Goal: Find contact information: Find contact information

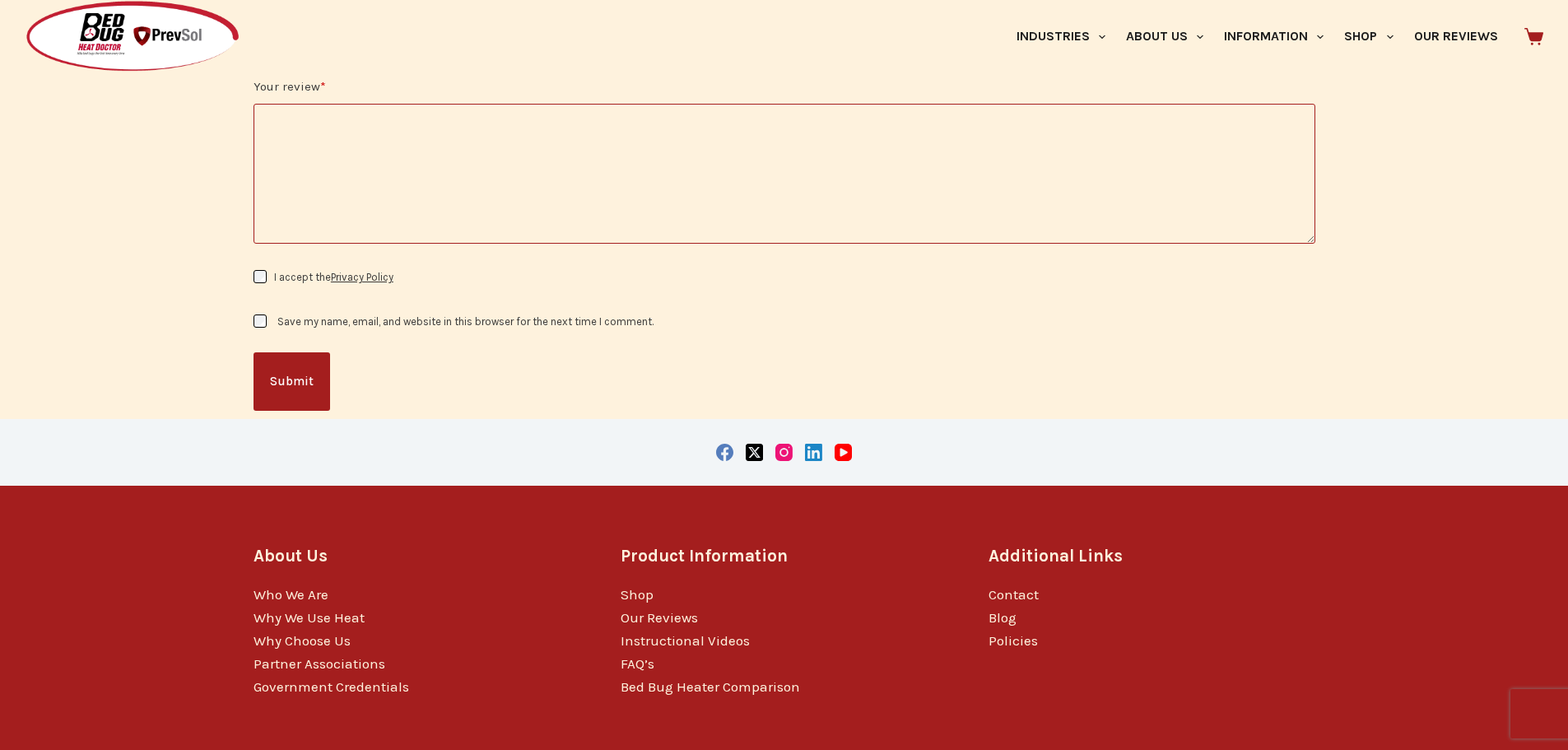
scroll to position [1941, 0]
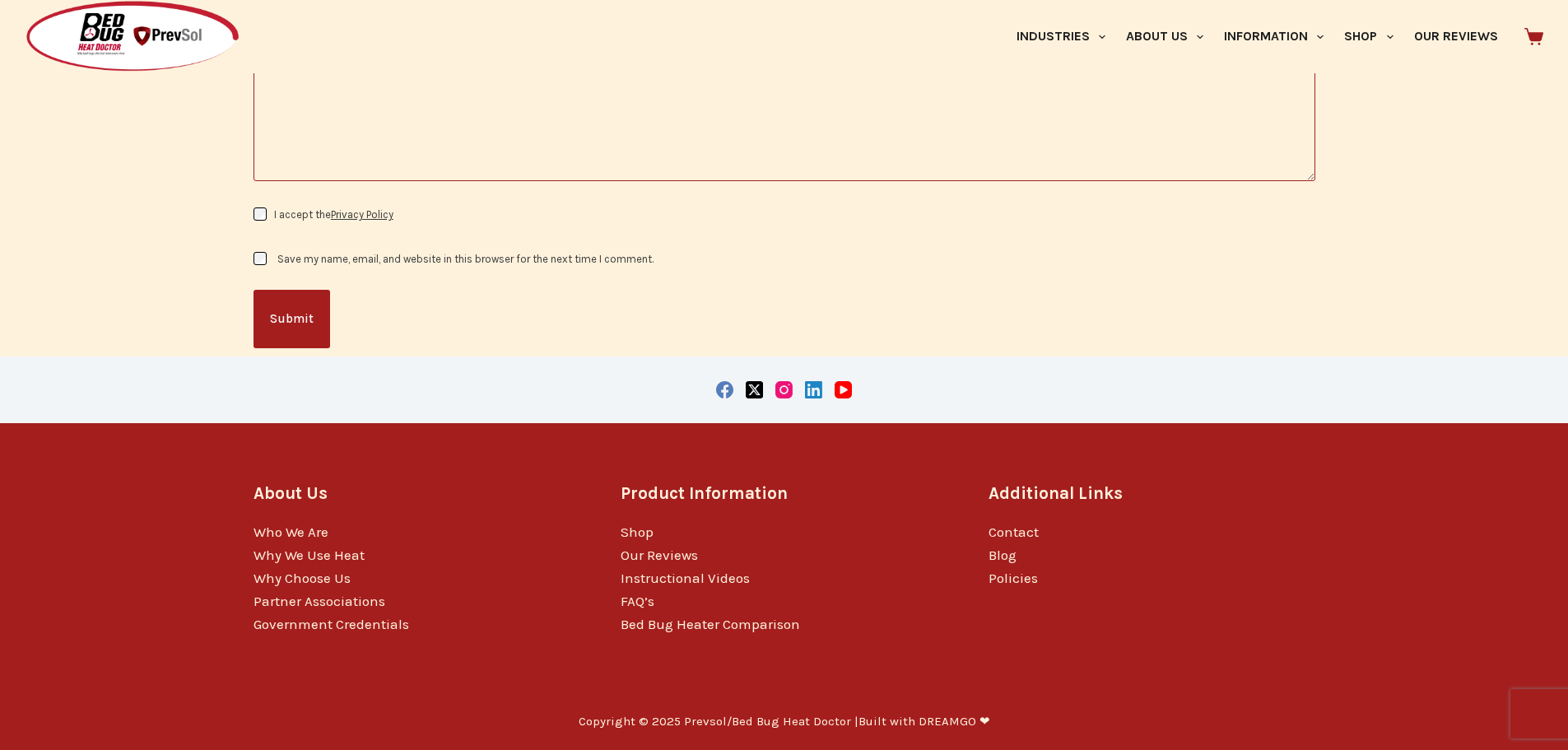
drag, startPoint x: 1401, startPoint y: 271, endPoint x: 1292, endPoint y: 628, distance: 373.3
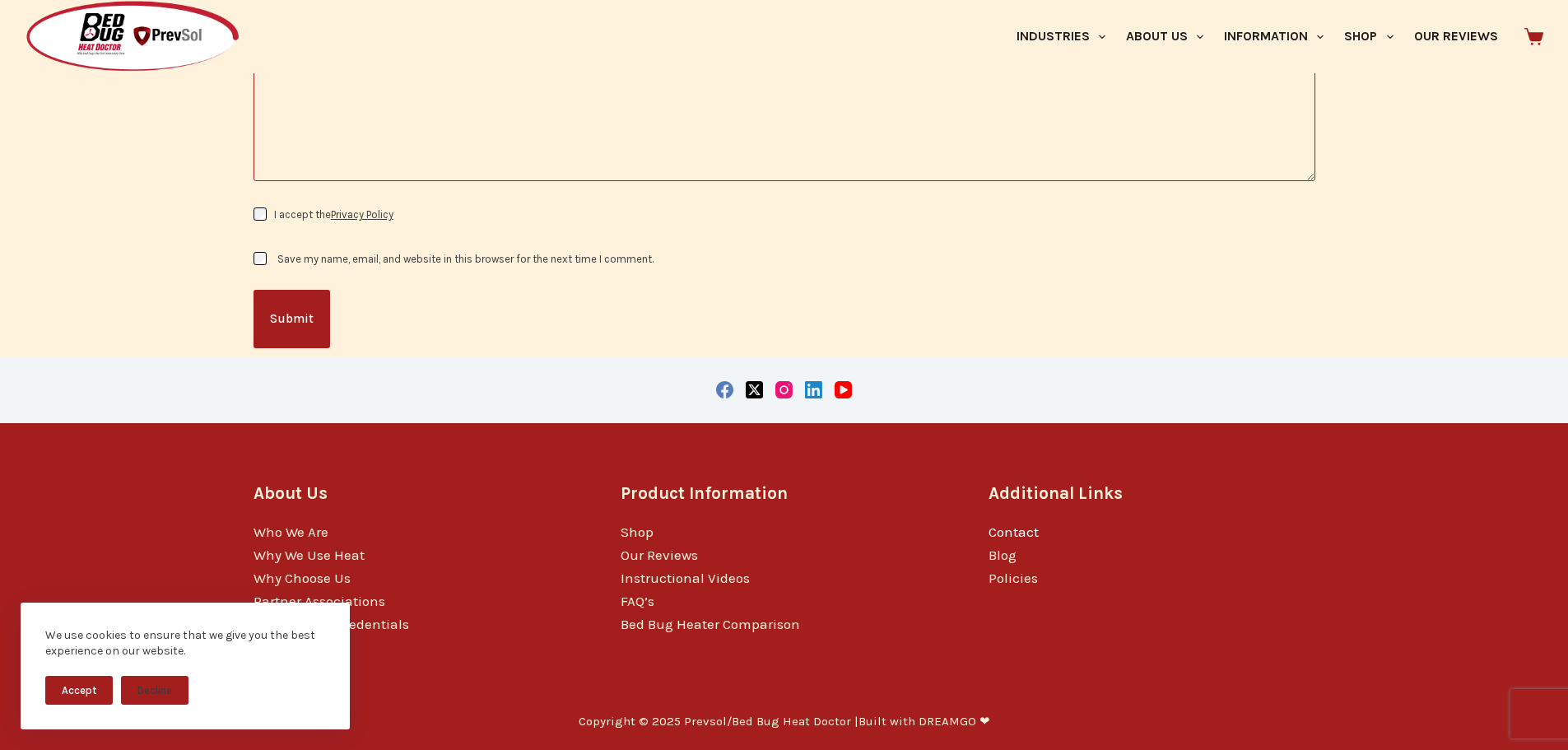
scroll to position [0, 0]
click at [1007, 528] on link "Contact" at bounding box center [1013, 532] width 50 height 16
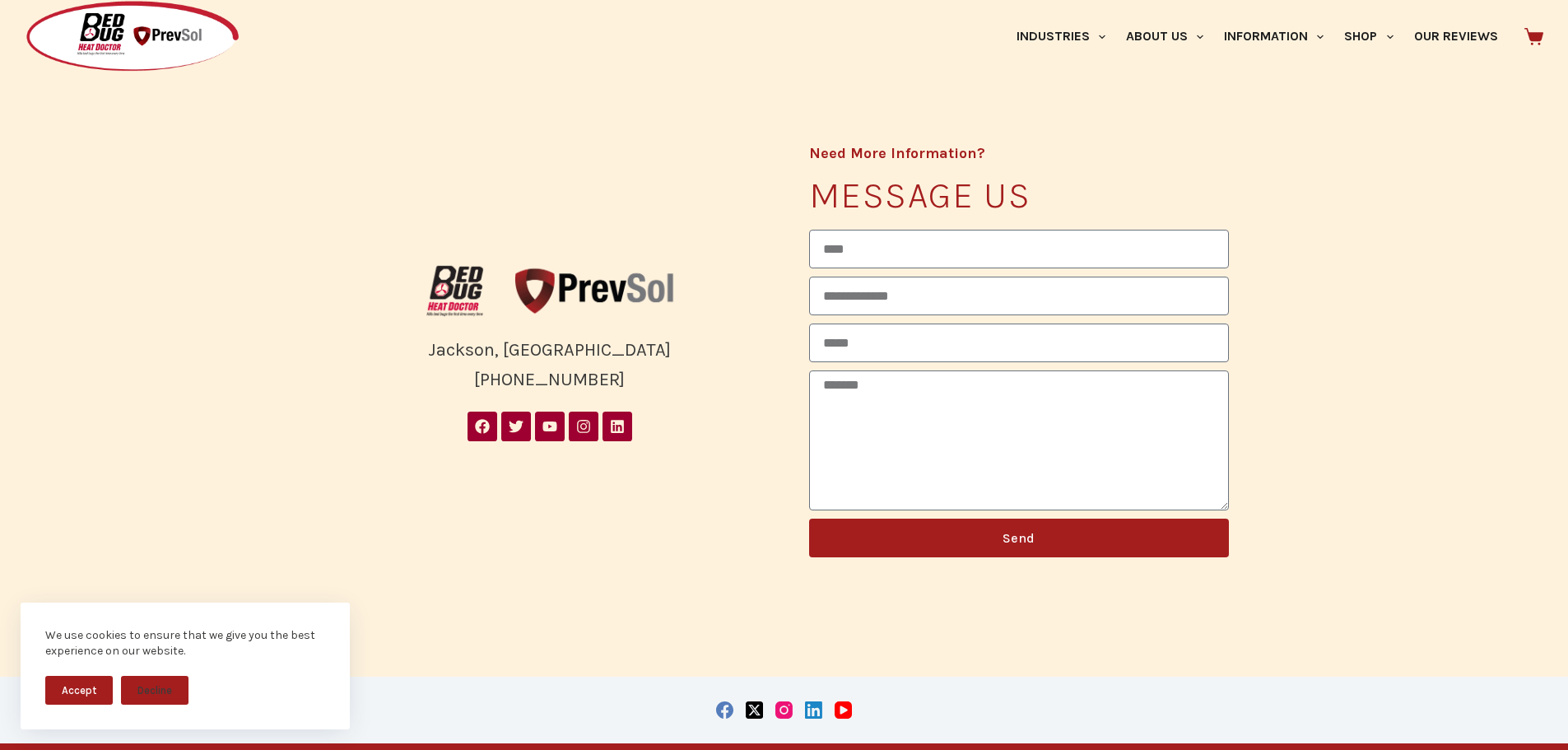
scroll to position [378, 0]
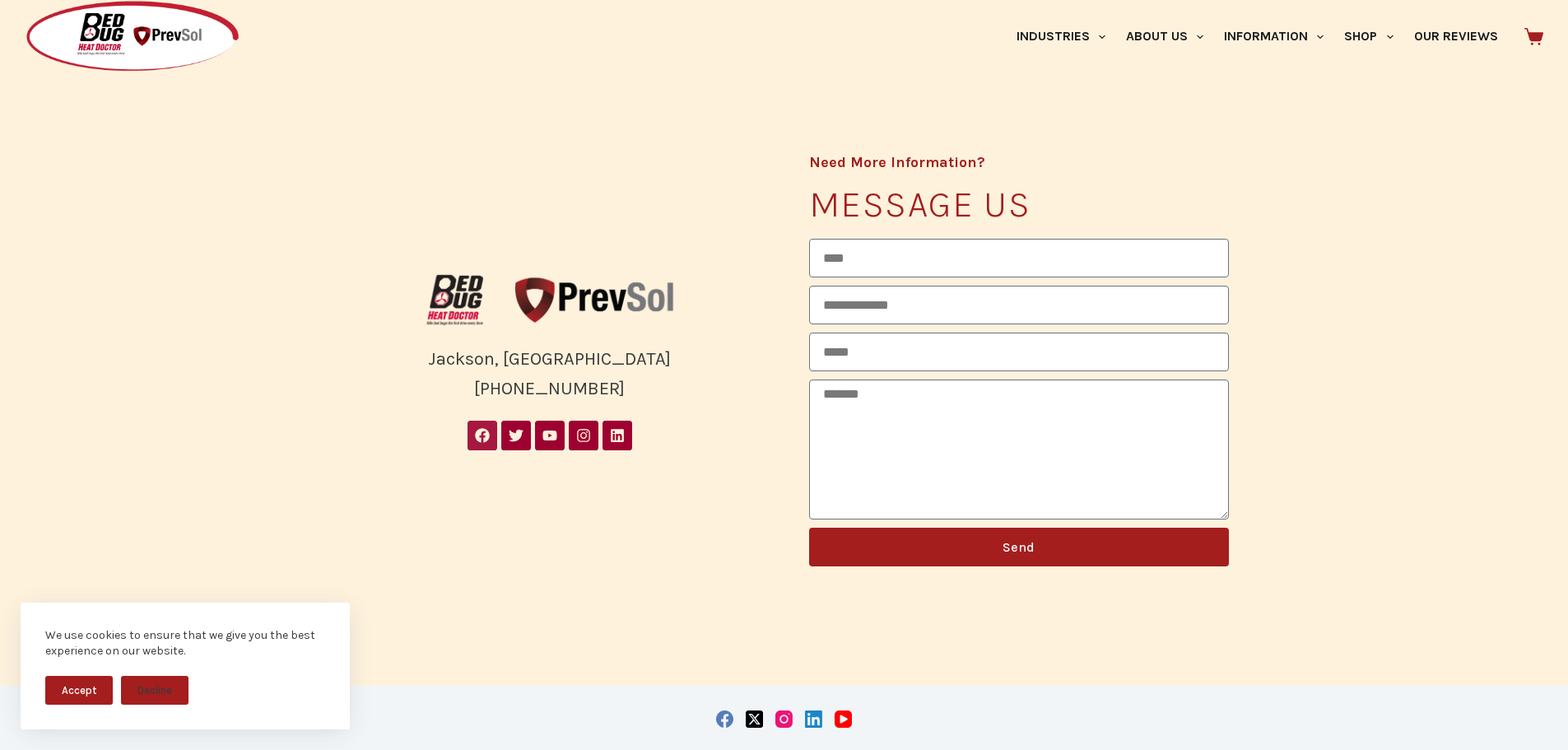
click at [485, 432] on icon at bounding box center [482, 435] width 15 height 15
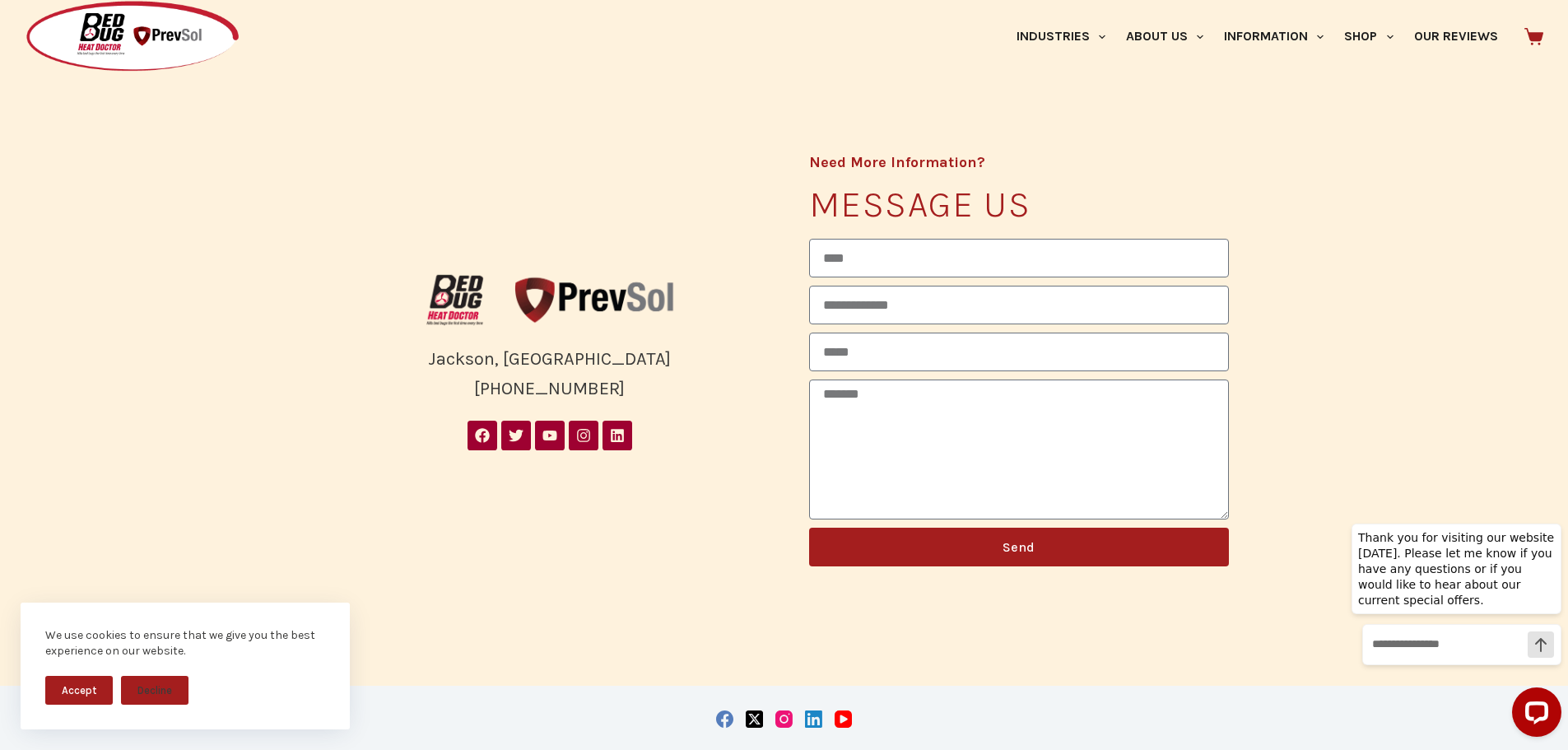
scroll to position [0, 0]
